Goal: Transaction & Acquisition: Purchase product/service

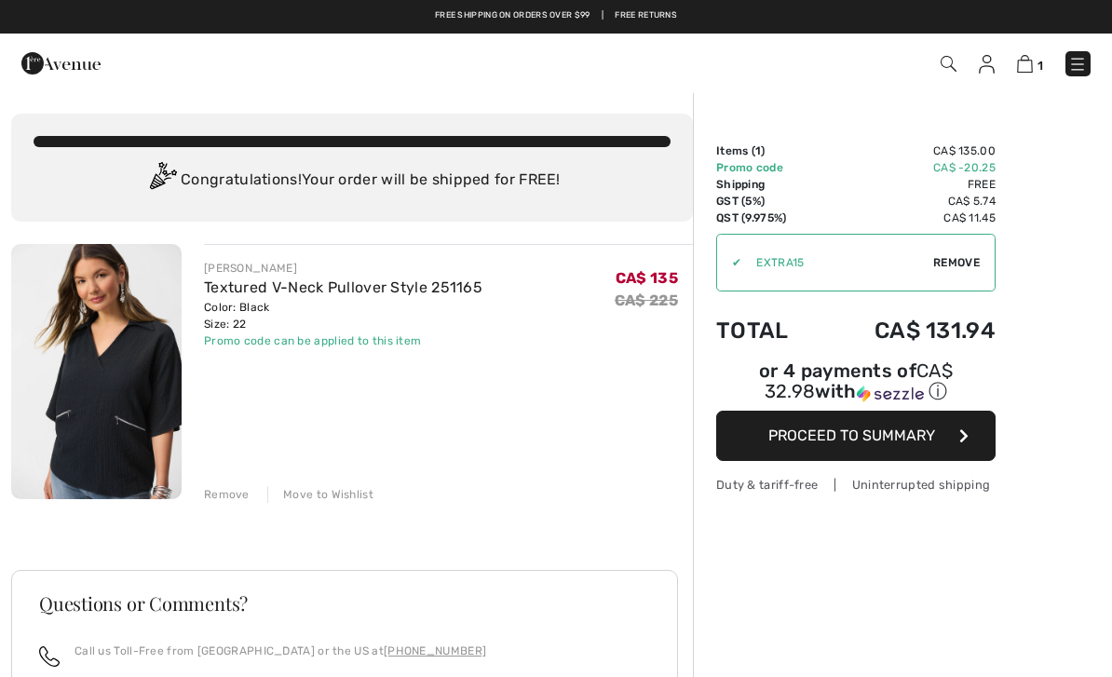
click at [871, 444] on span "Proceed to Summary" at bounding box center [851, 436] width 167 height 18
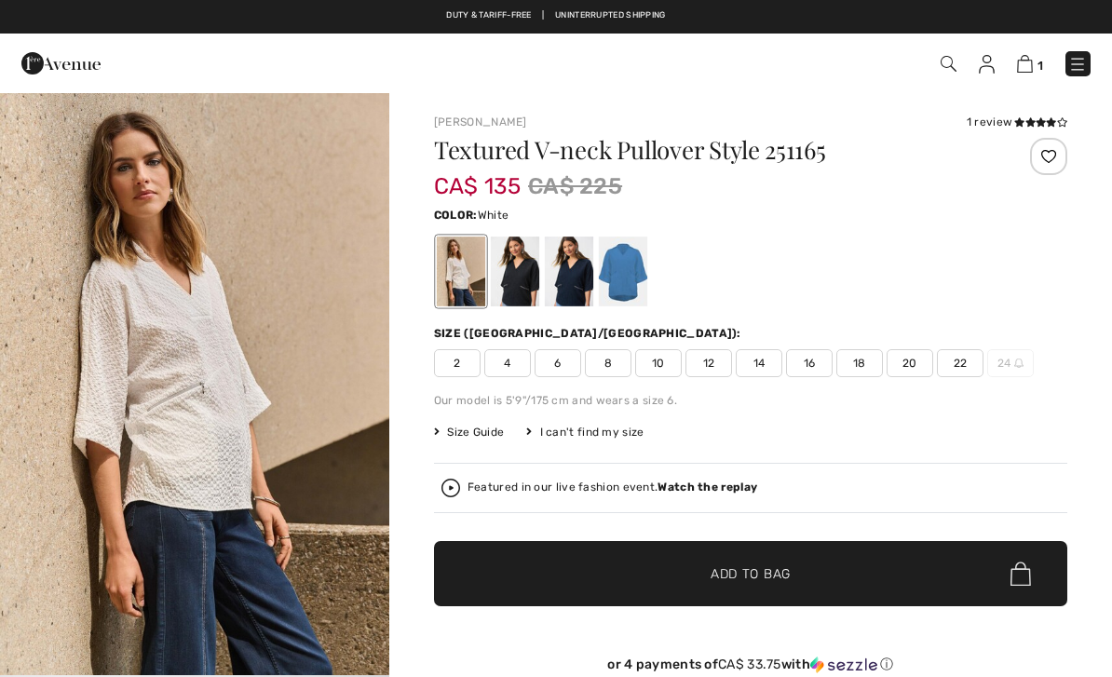
checkbox input "true"
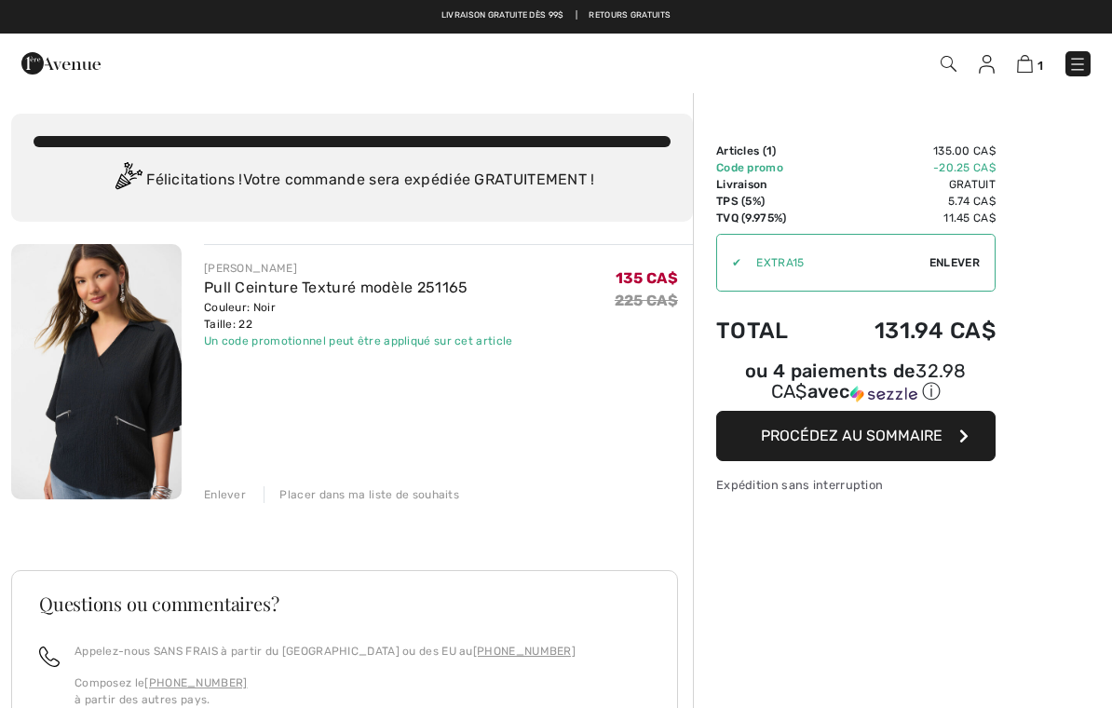
click at [892, 440] on span "Procédez au sommaire" at bounding box center [852, 436] width 182 height 18
click at [880, 389] on img at bounding box center [883, 394] width 67 height 17
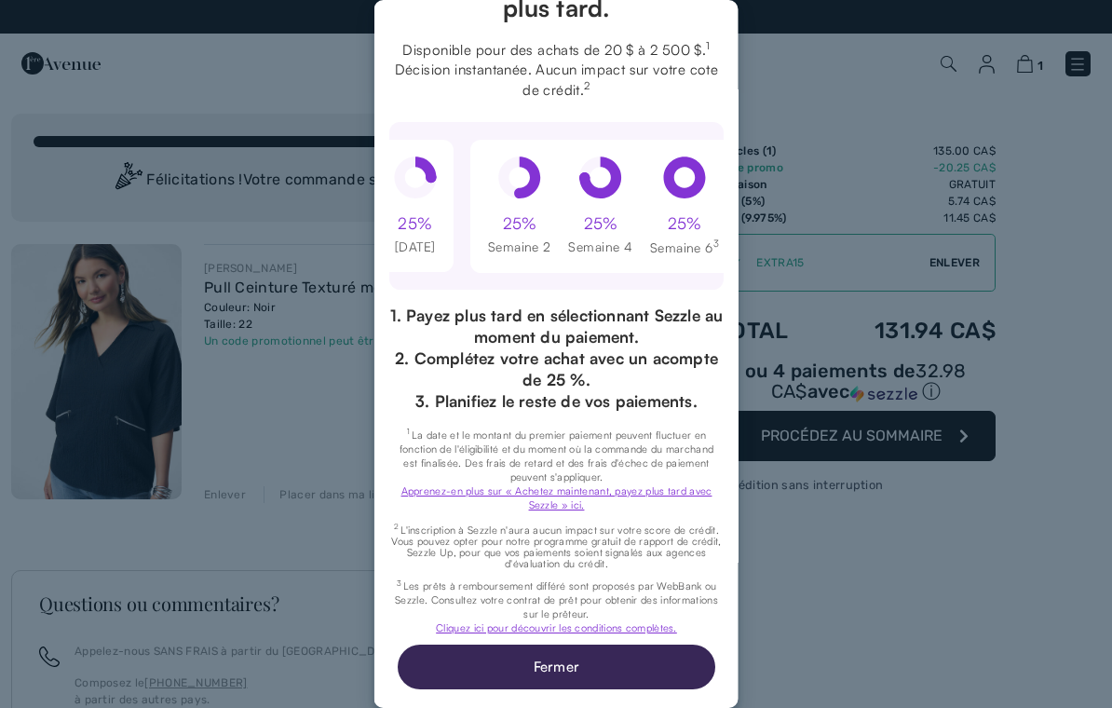
scroll to position [172, 9]
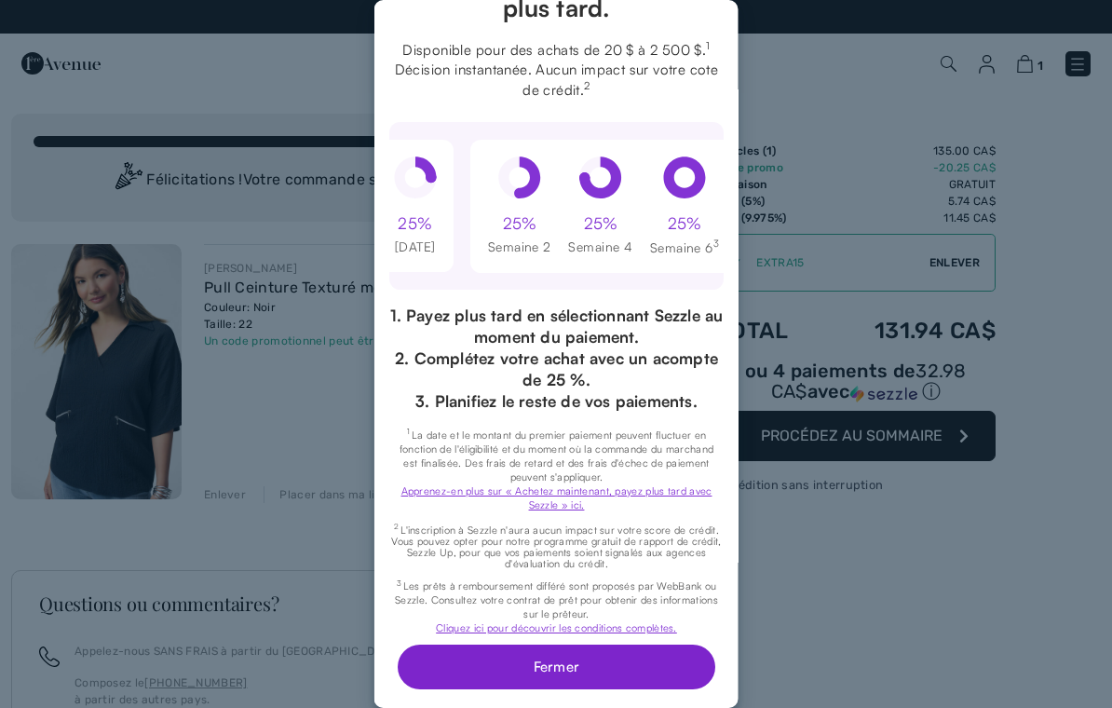
click at [562, 657] on button "Fermer" at bounding box center [556, 666] width 318 height 45
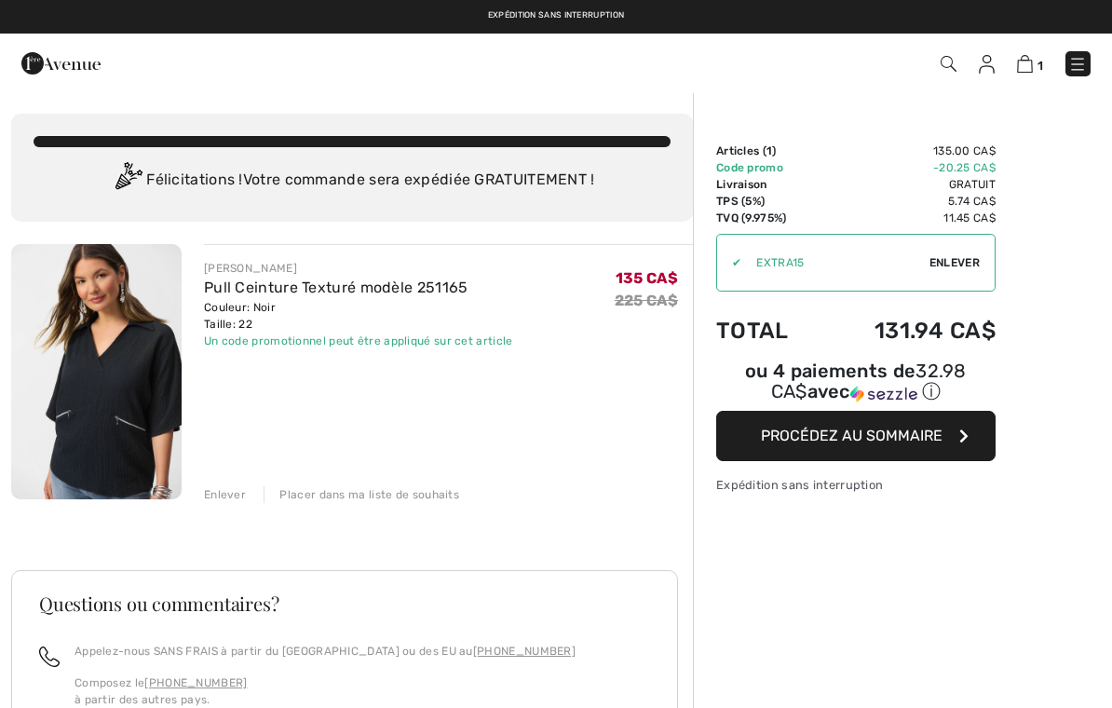
scroll to position [0, 0]
click at [990, 450] on button "Procédez au sommaire" at bounding box center [855, 436] width 279 height 50
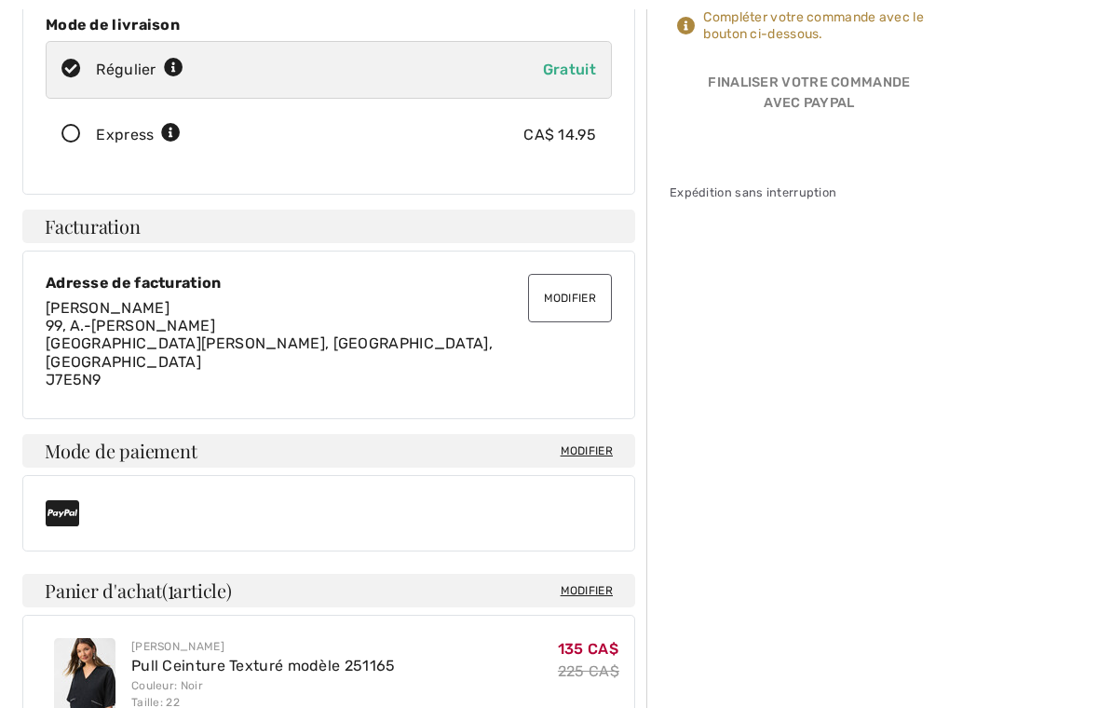
scroll to position [369, 0]
click at [583, 441] on span "Modifier" at bounding box center [587, 449] width 52 height 17
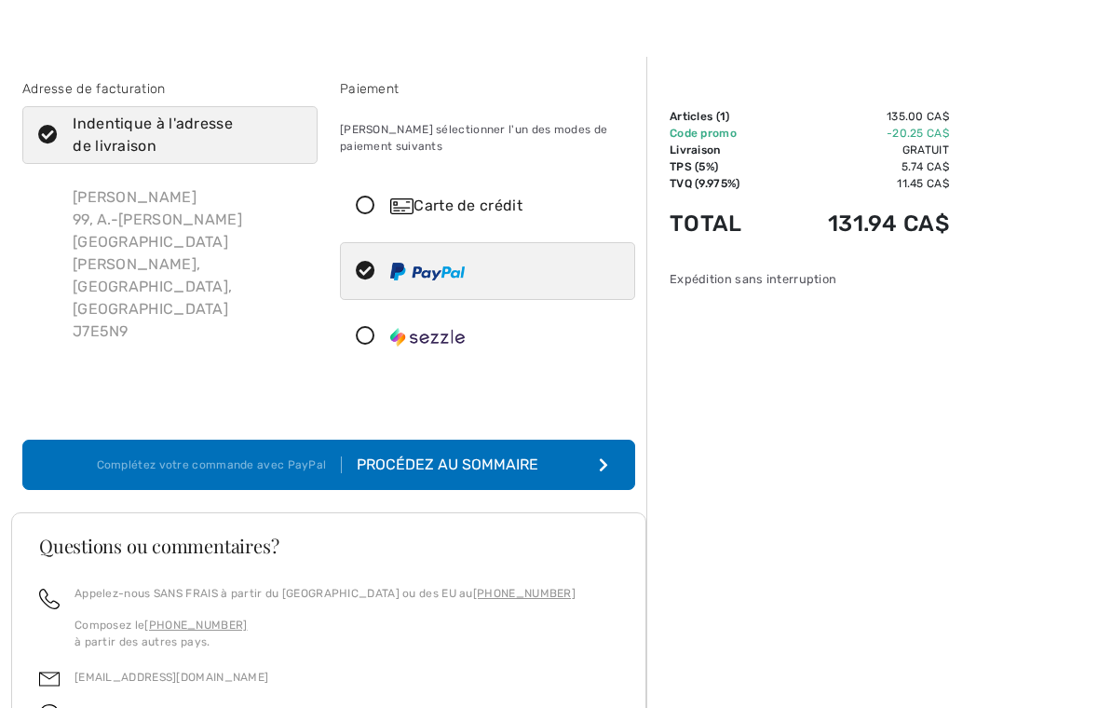
click at [607, 460] on icon "submit" at bounding box center [603, 464] width 9 height 15
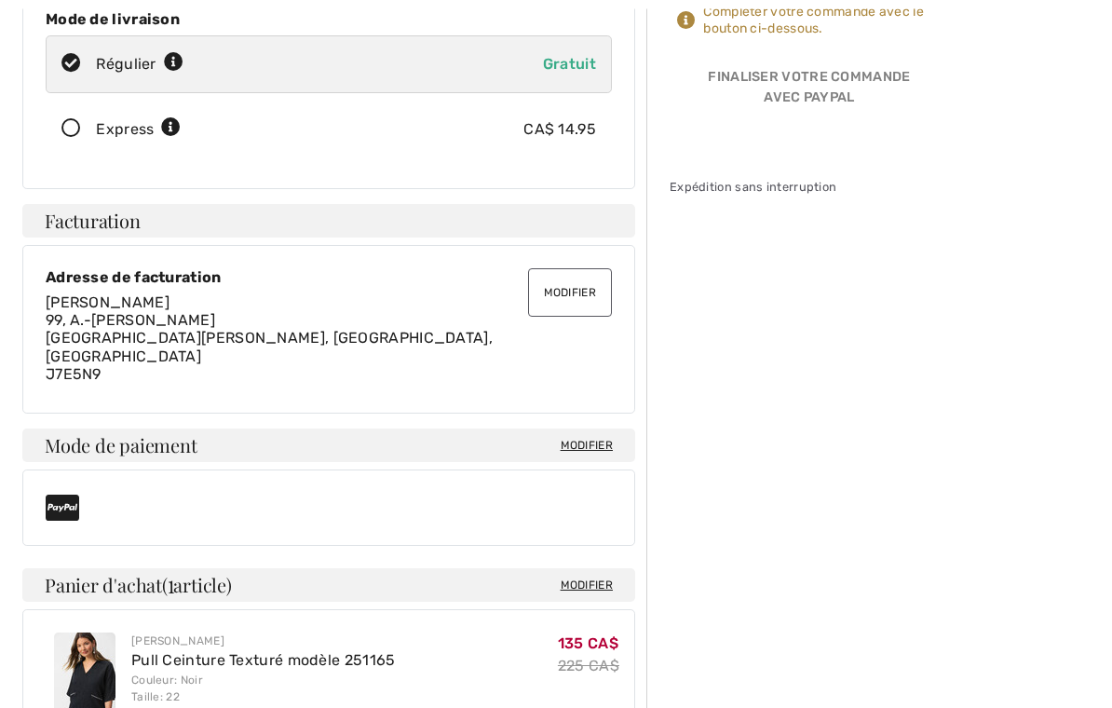
scroll to position [373, 0]
click at [588, 437] on span "Modifier" at bounding box center [587, 445] width 52 height 17
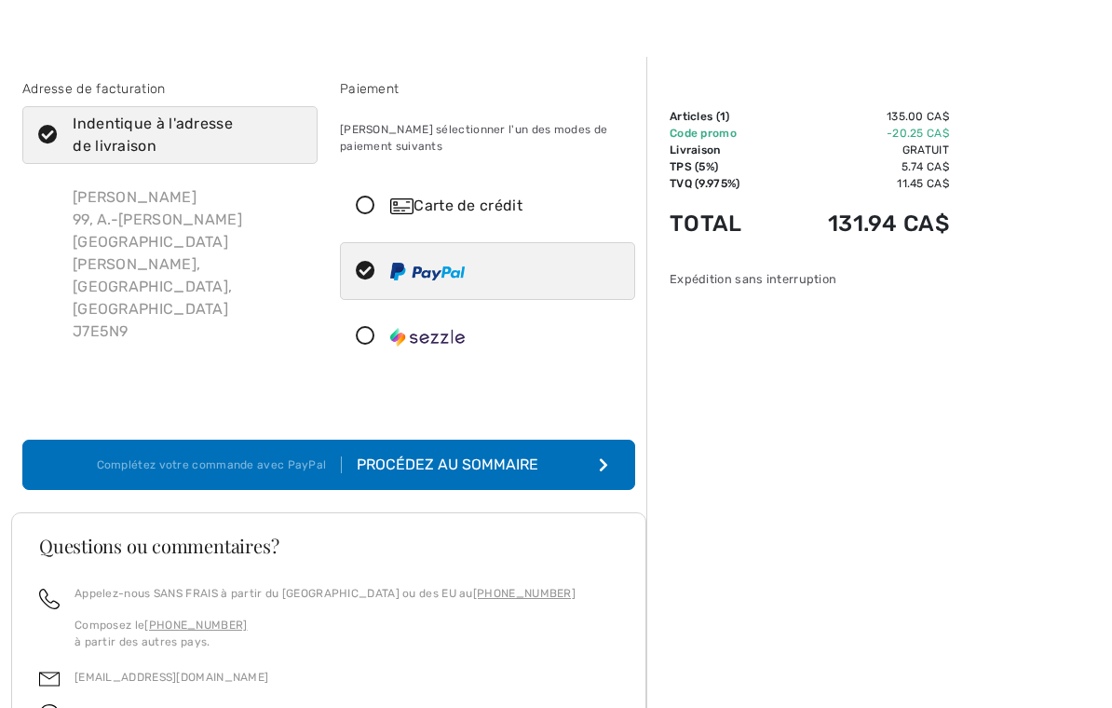
click at [372, 210] on icon at bounding box center [365, 207] width 49 height 20
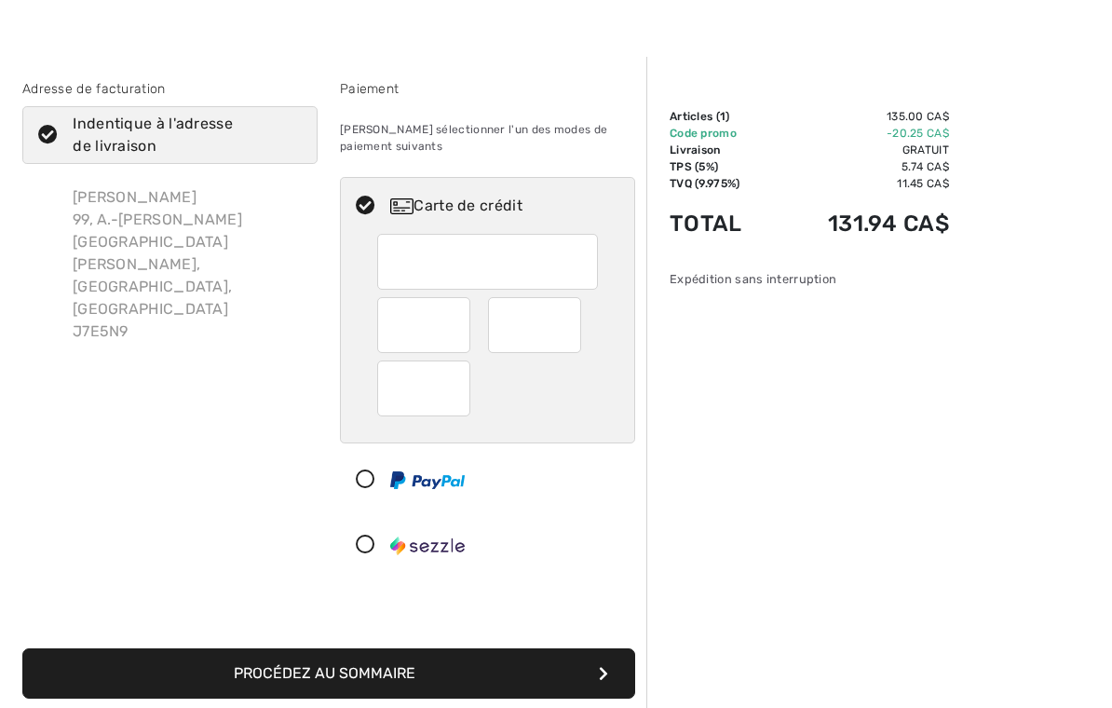
click at [461, 342] on div at bounding box center [423, 325] width 93 height 56
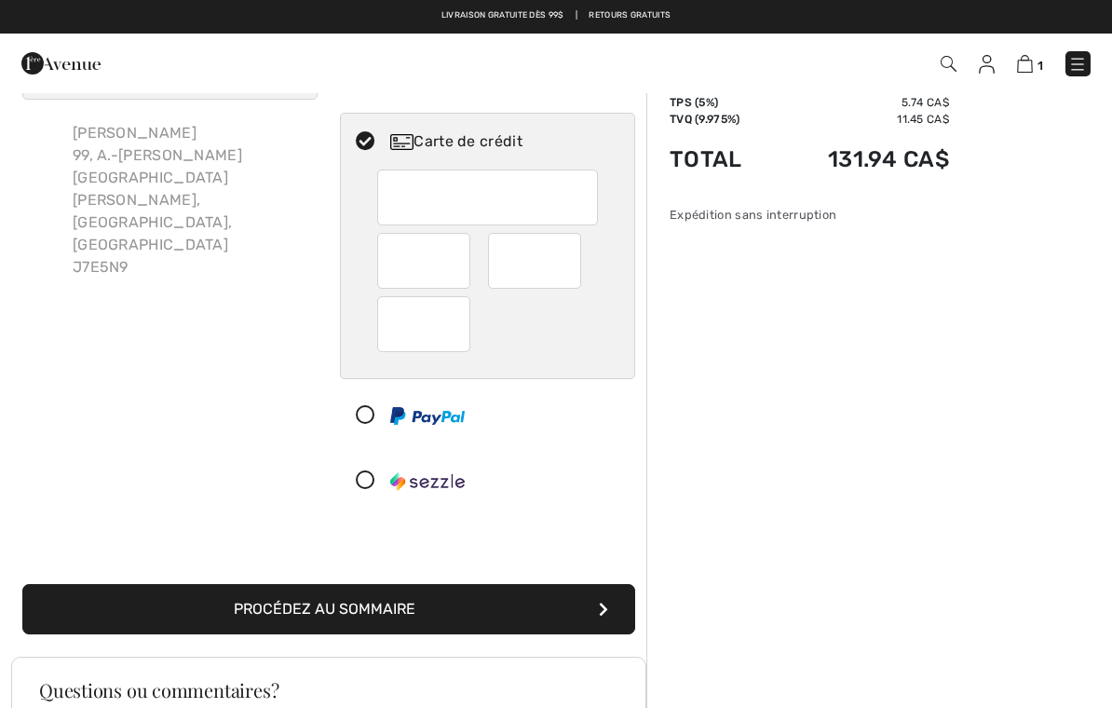
scroll to position [98, 0]
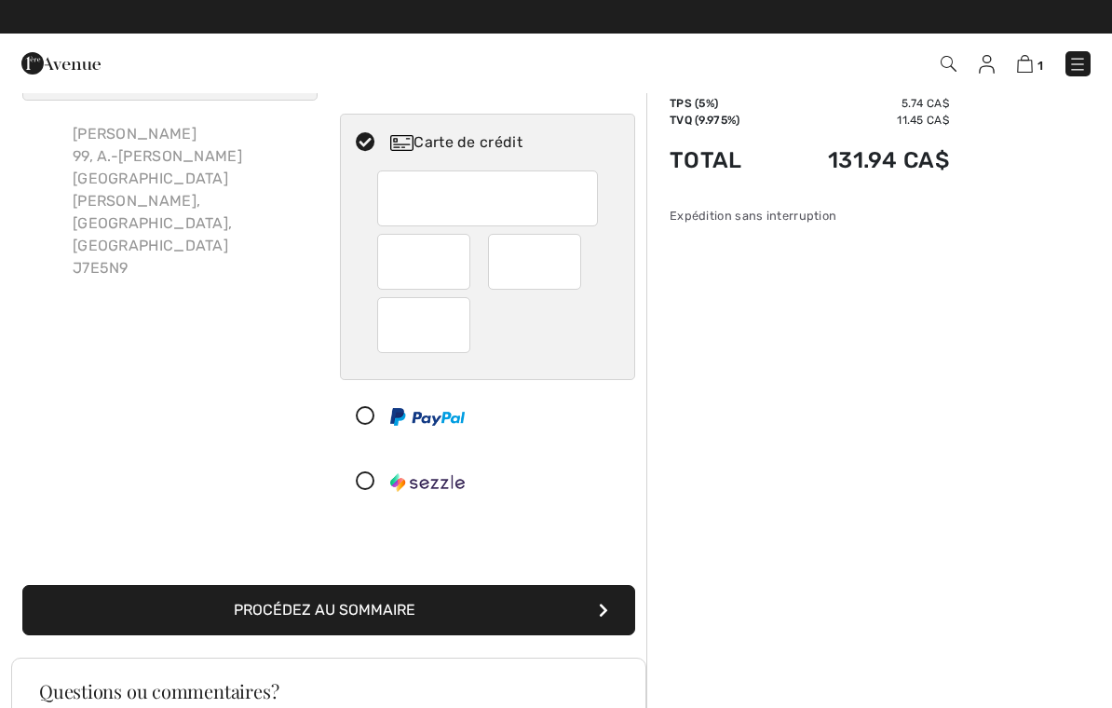
click at [563, 598] on button "Procédez au sommaire" at bounding box center [328, 610] width 613 height 50
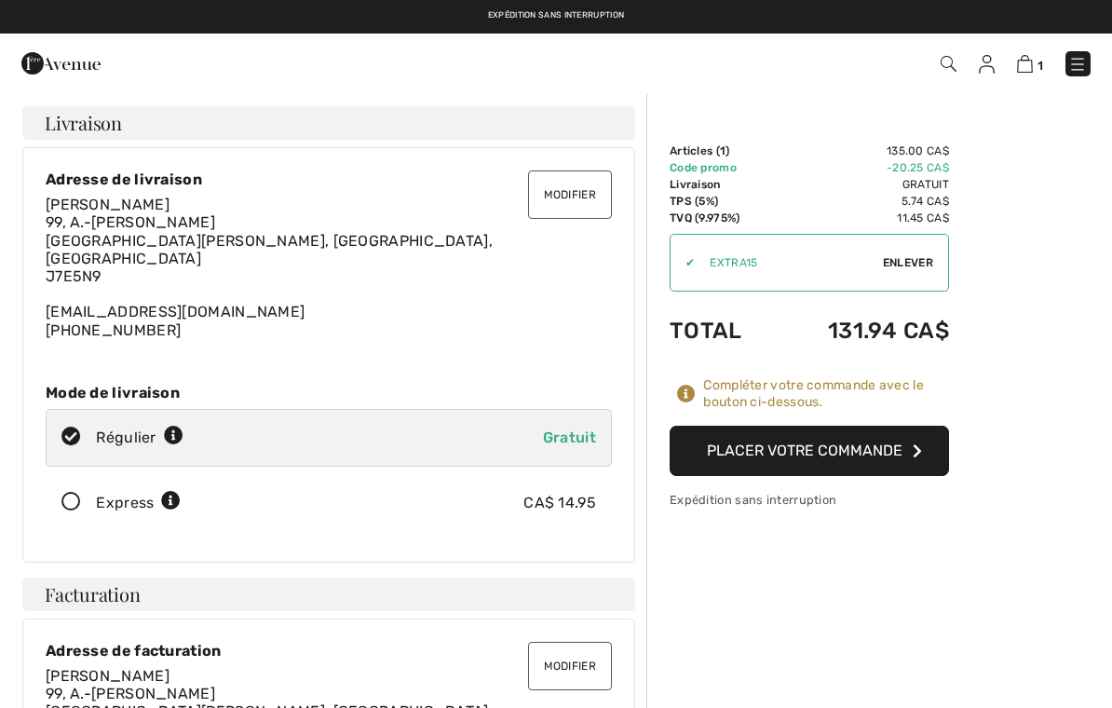
click at [851, 458] on button "Placer votre commande" at bounding box center [809, 451] width 279 height 50
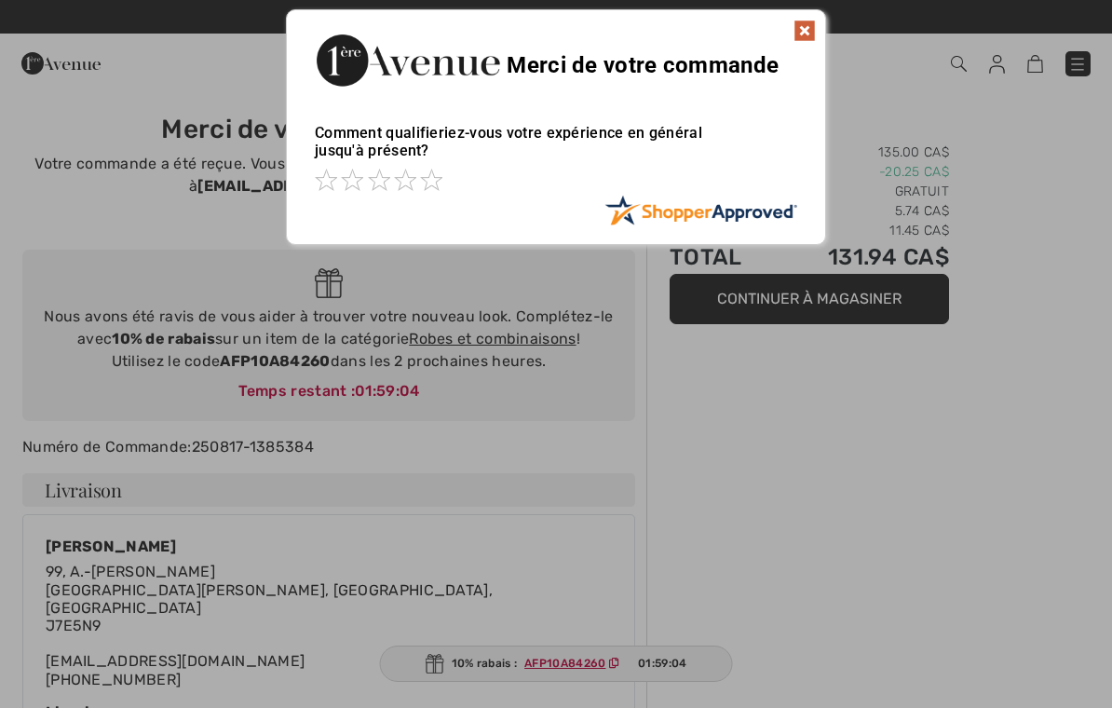
click at [803, 31] on img at bounding box center [805, 31] width 22 height 22
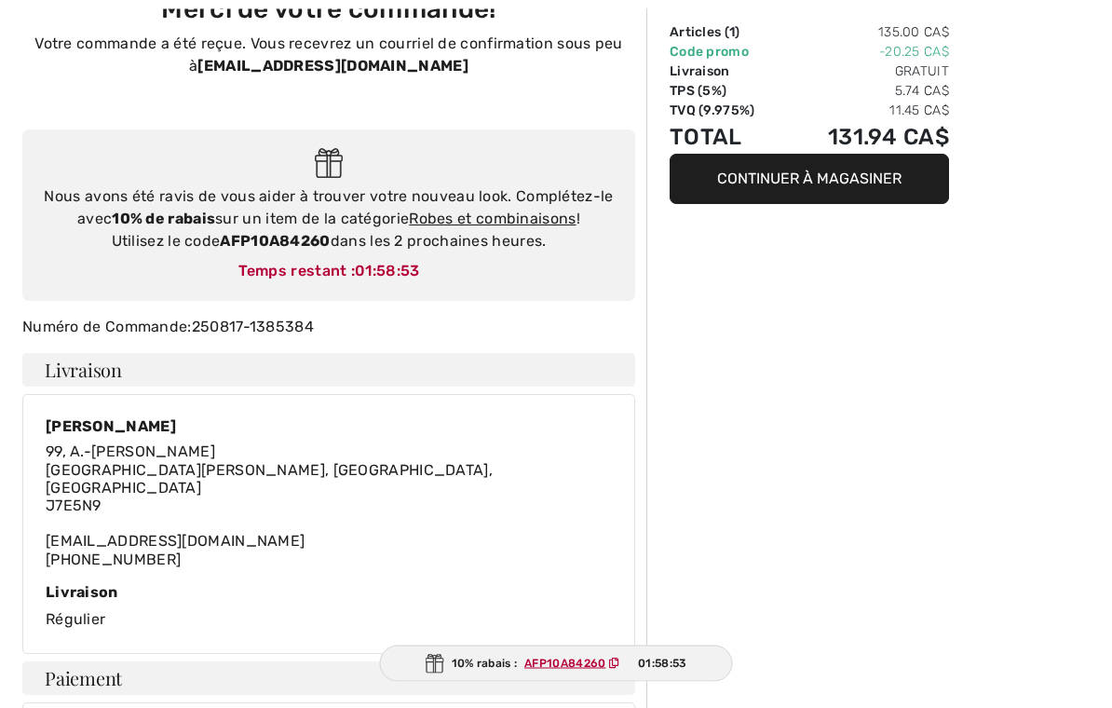
scroll to position [120, 0]
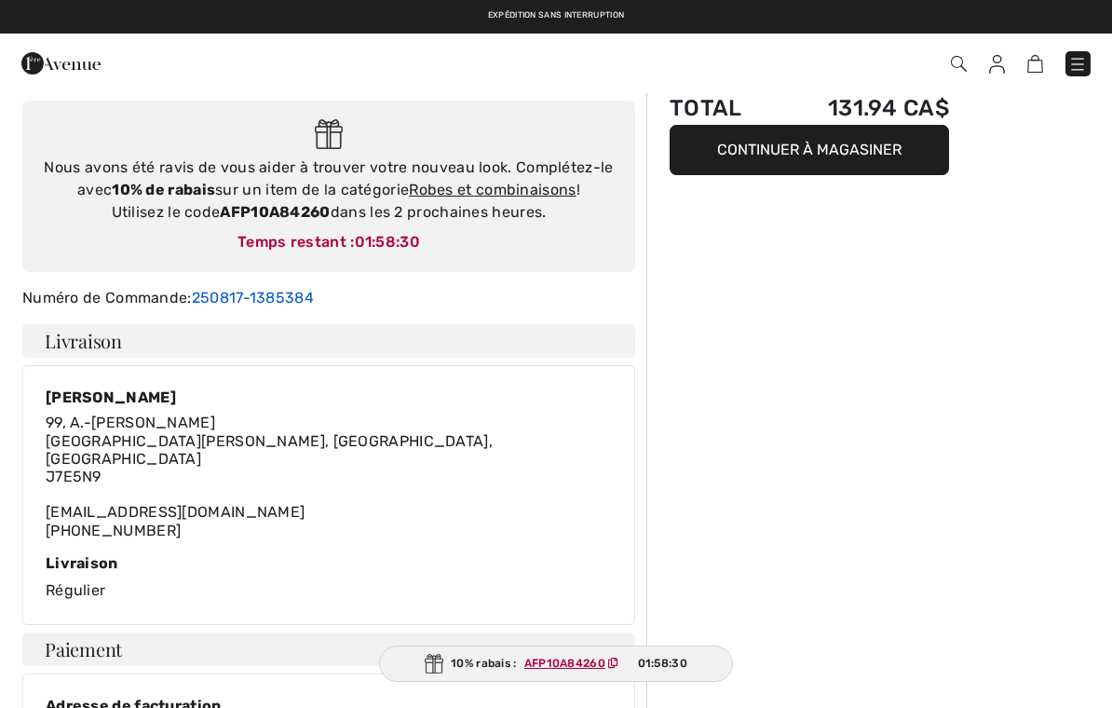
click at [305, 292] on link "250817-1385384" at bounding box center [253, 298] width 122 height 18
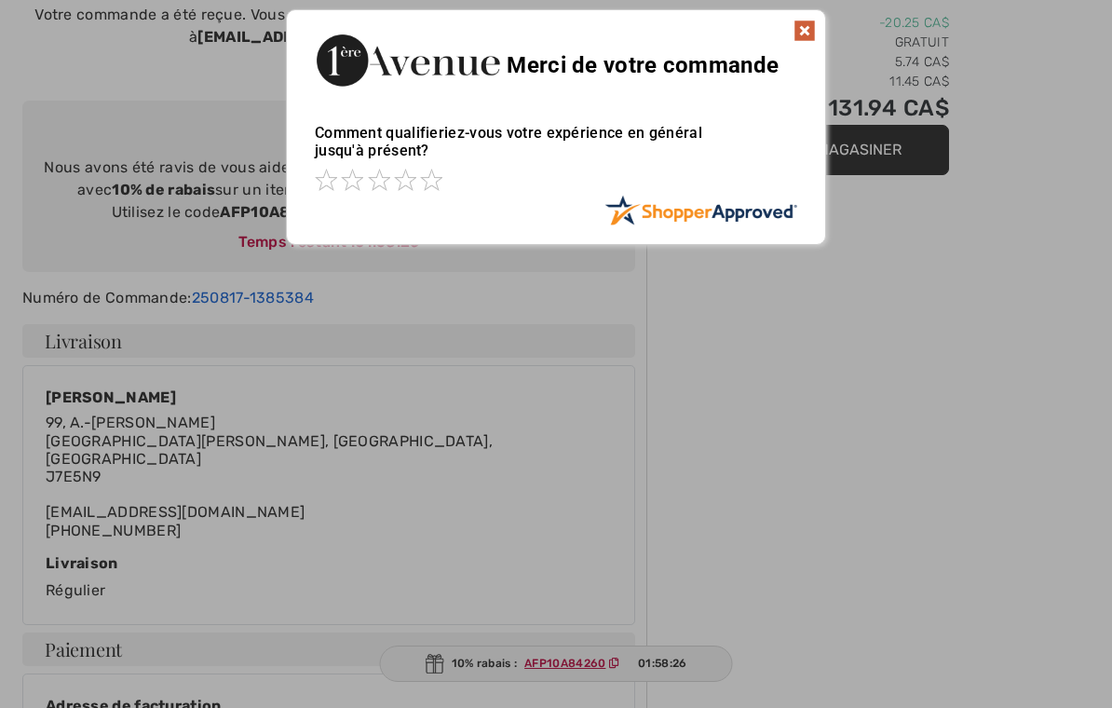
scroll to position [150, 0]
click at [795, 25] on img at bounding box center [805, 30] width 22 height 22
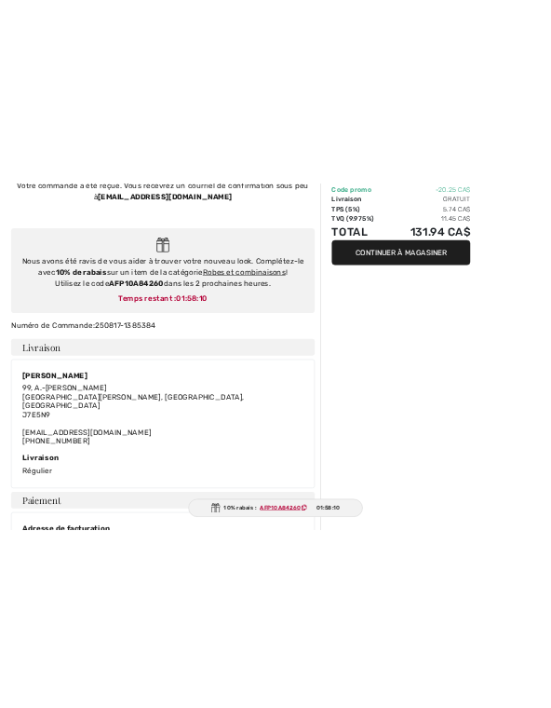
scroll to position [0, 0]
